Goal: Navigation & Orientation: Find specific page/section

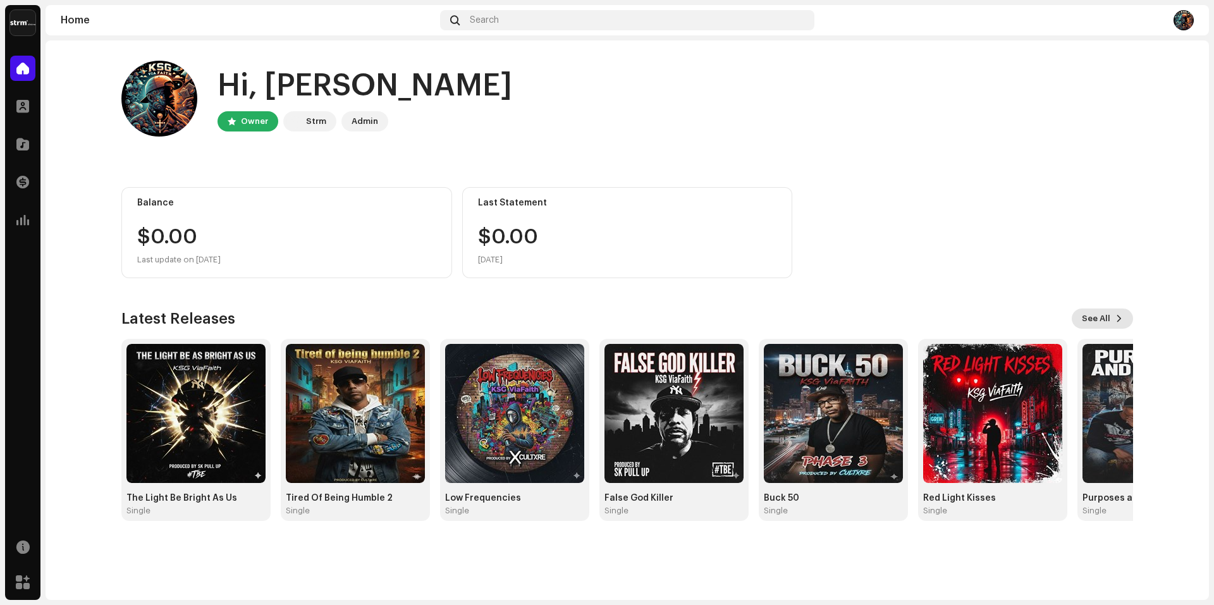
click at [1113, 318] on button "See All" at bounding box center [1102, 319] width 61 height 20
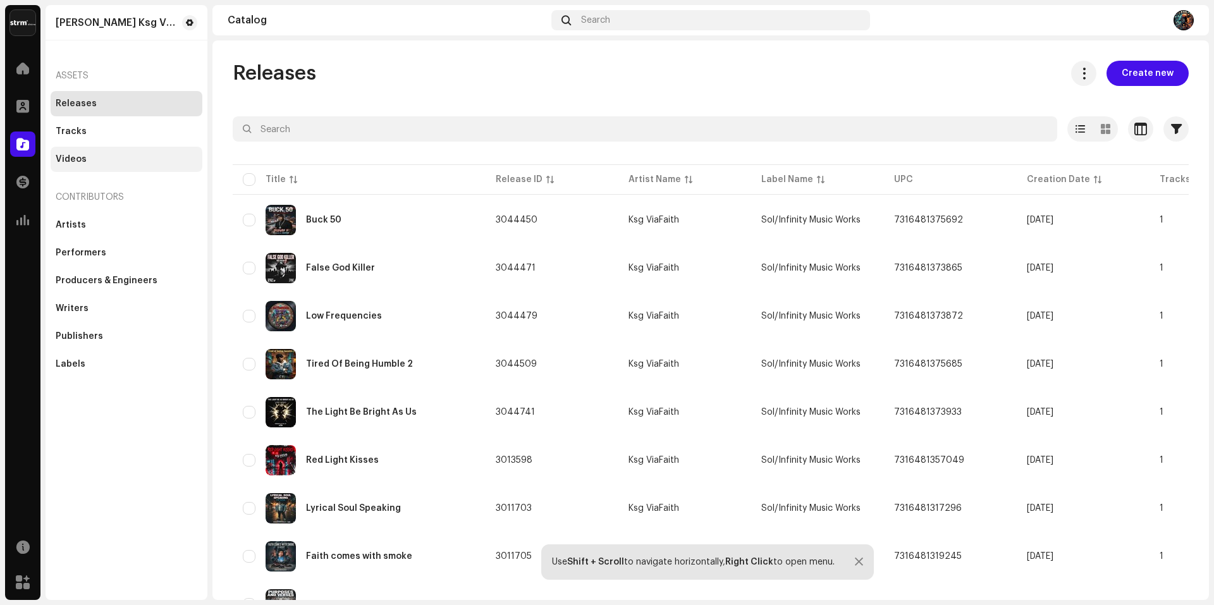
click at [71, 164] on div "Videos" at bounding box center [71, 159] width 31 height 10
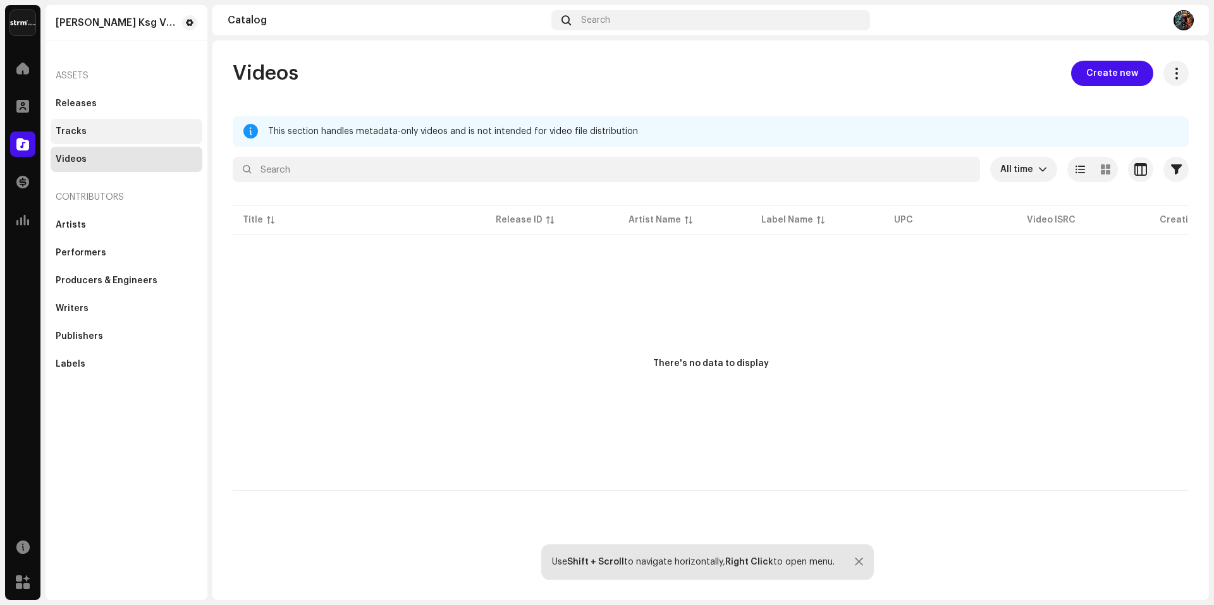
click at [78, 129] on div "Tracks" at bounding box center [71, 131] width 31 height 10
